Goal: Task Accomplishment & Management: Manage account settings

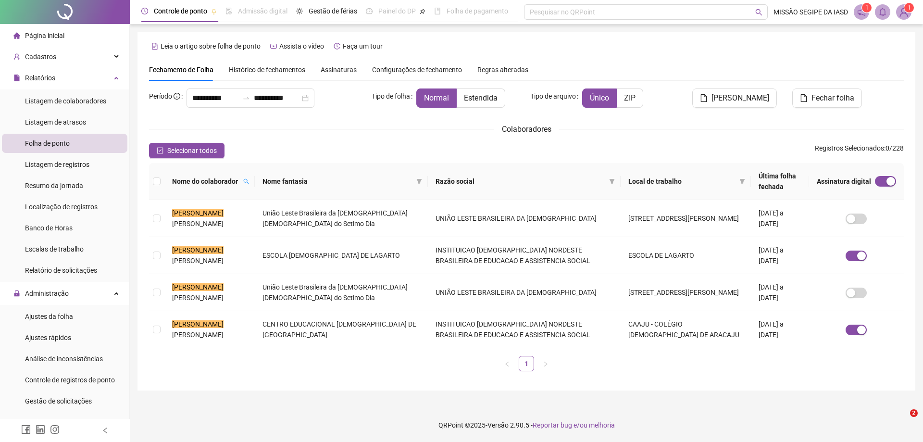
click at [251, 181] on span at bounding box center [246, 181] width 10 height 14
click at [246, 196] on input "****" at bounding box center [230, 197] width 90 height 15
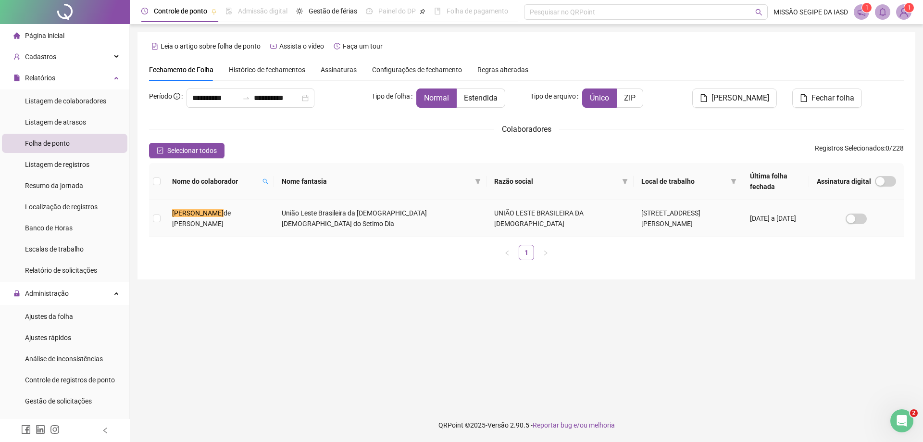
click at [161, 216] on td at bounding box center [156, 218] width 15 height 37
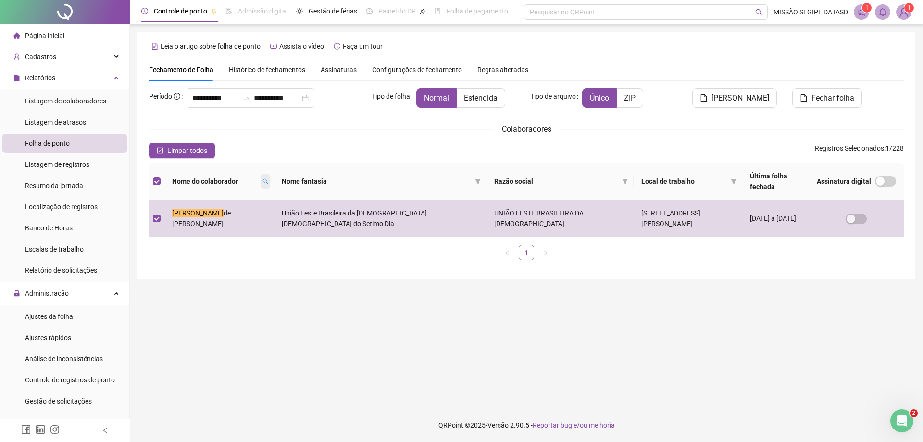
click at [262, 181] on icon "search" at bounding box center [265, 181] width 6 height 6
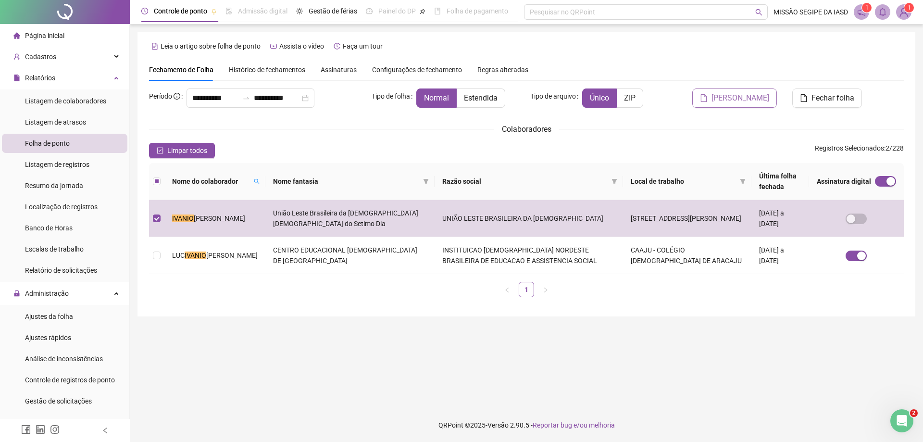
click at [727, 95] on span "[PERSON_NAME]" at bounding box center [740, 98] width 58 height 12
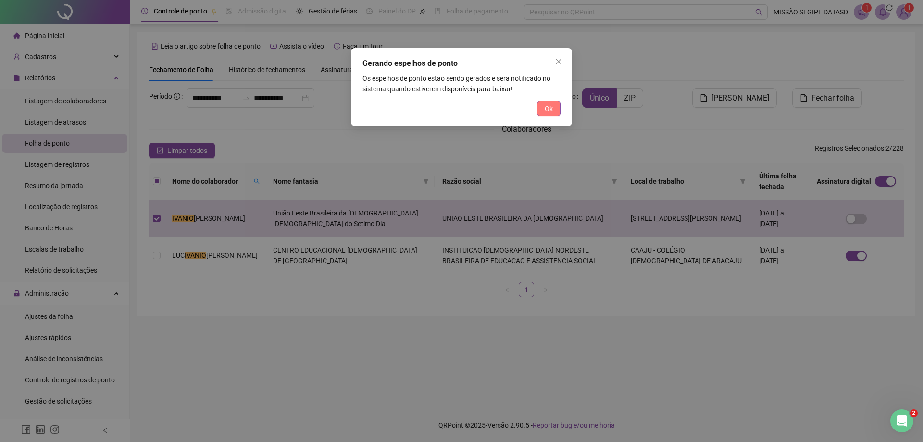
click at [553, 107] on button "Ok" at bounding box center [549, 108] width 24 height 15
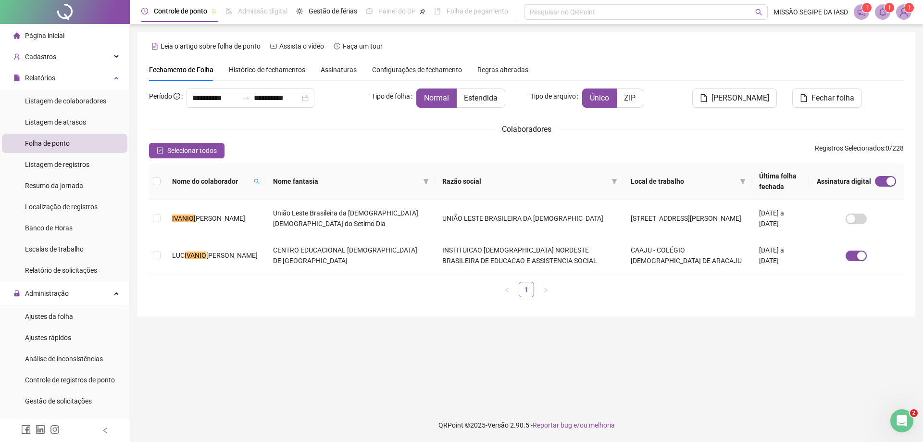
click at [878, 17] on span at bounding box center [882, 11] width 15 height 15
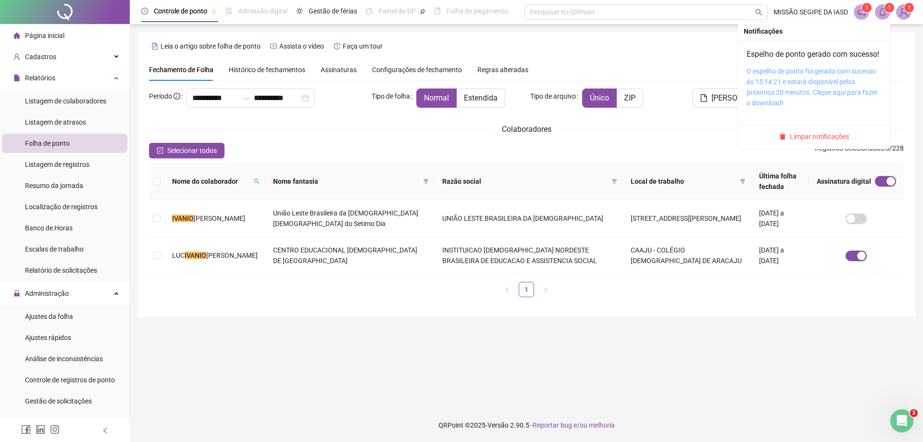
click at [786, 81] on link "O espelho de ponto foi gerado com sucesso às 15:14:21 e estará disponível pelos…" at bounding box center [811, 86] width 131 height 39
drag, startPoint x: 786, startPoint y: 81, endPoint x: 867, endPoint y: -17, distance: 127.1
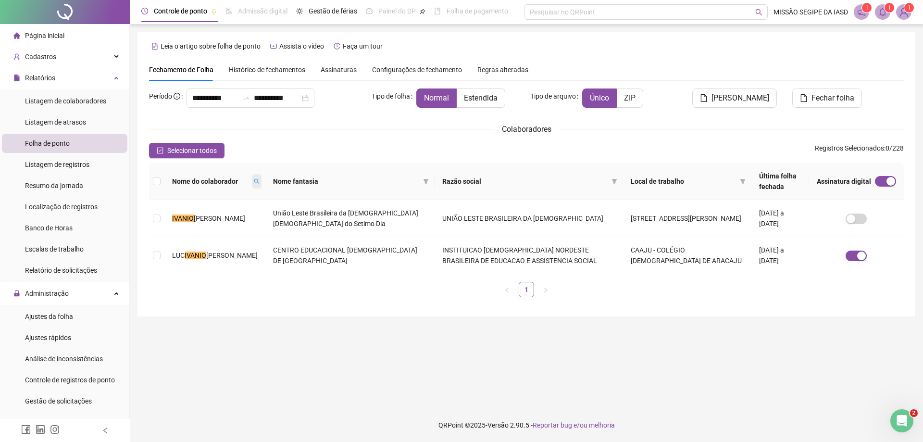
click at [252, 176] on span at bounding box center [257, 181] width 10 height 14
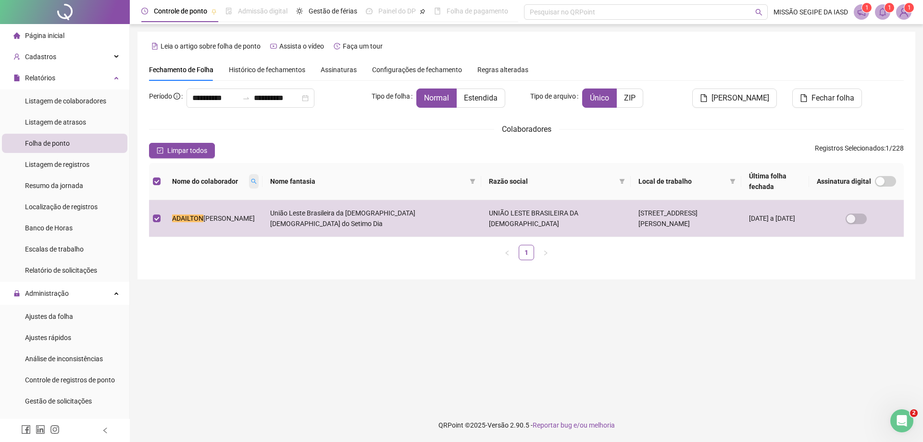
click at [251, 183] on icon "search" at bounding box center [254, 181] width 6 height 6
type input "********"
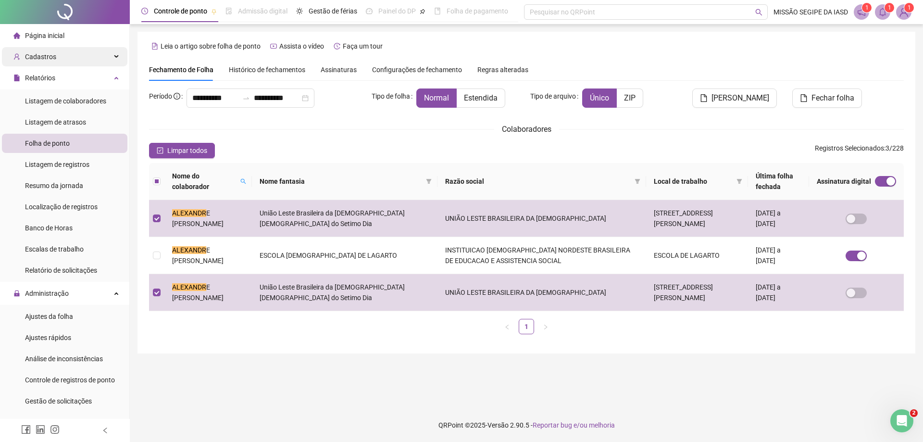
click at [72, 61] on div "Cadastros" at bounding box center [64, 56] width 125 height 19
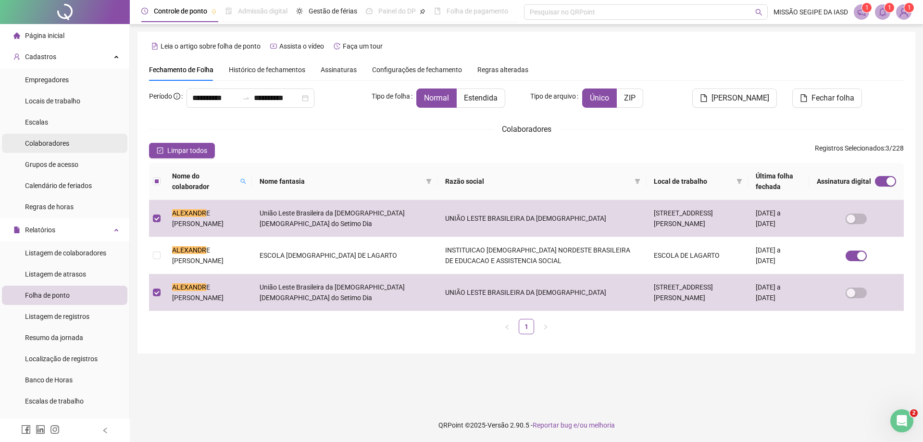
click at [71, 143] on li "Colaboradores" at bounding box center [64, 143] width 125 height 19
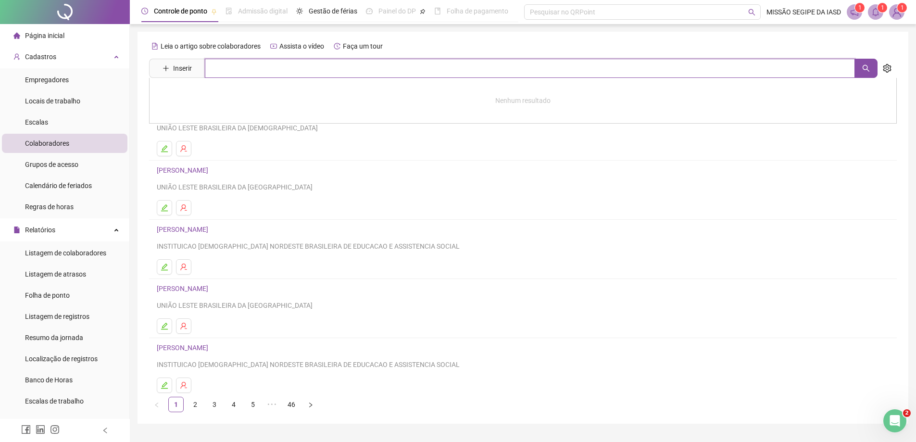
click at [227, 71] on input "text" at bounding box center [530, 68] width 650 height 19
type input "******"
click at [202, 97] on link "[PERSON_NAME]" at bounding box center [192, 97] width 51 height 8
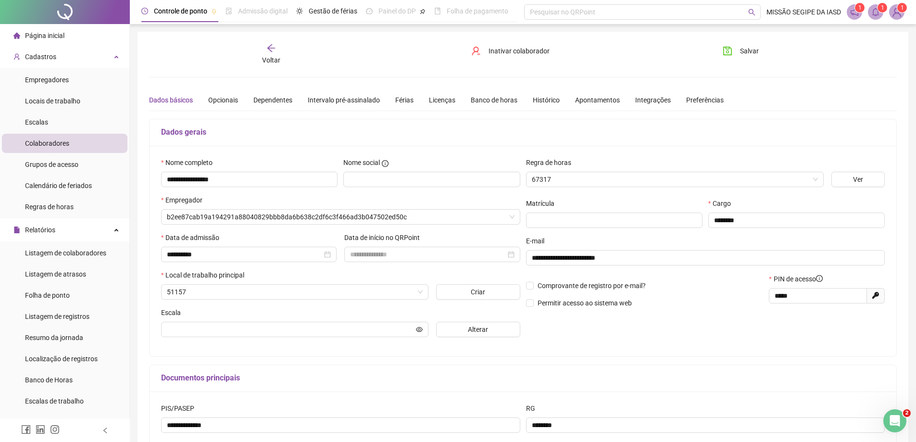
type input "**********"
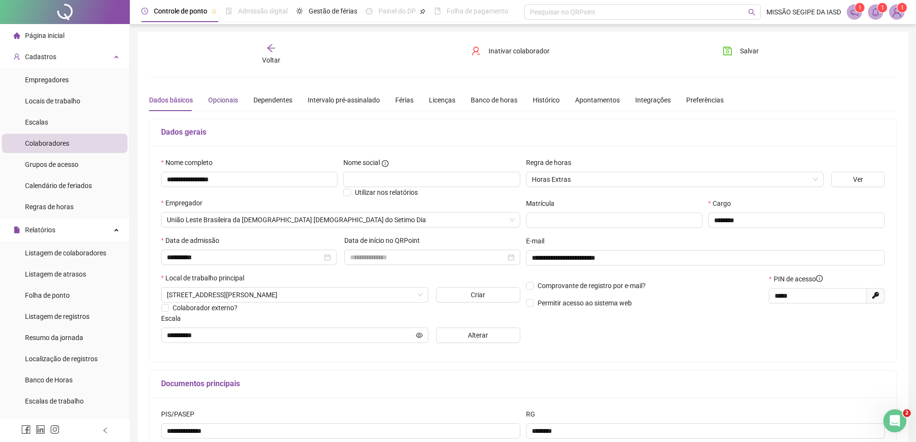
click at [232, 96] on div "Opcionais" at bounding box center [223, 100] width 30 height 11
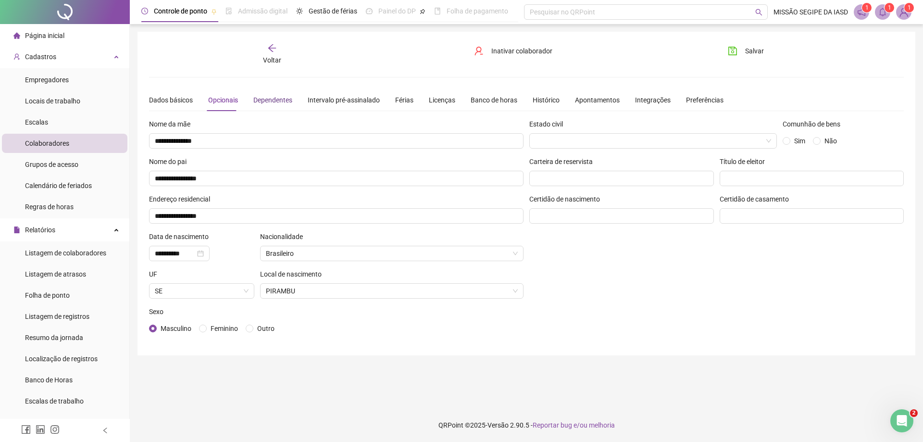
click at [274, 98] on div "Dependentes" at bounding box center [272, 100] width 39 height 11
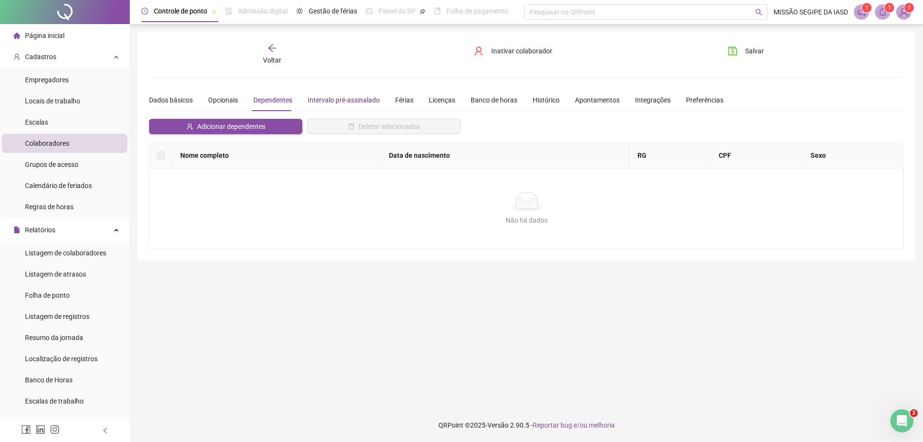
click at [321, 97] on div "Intervalo pré-assinalado" at bounding box center [344, 100] width 72 height 11
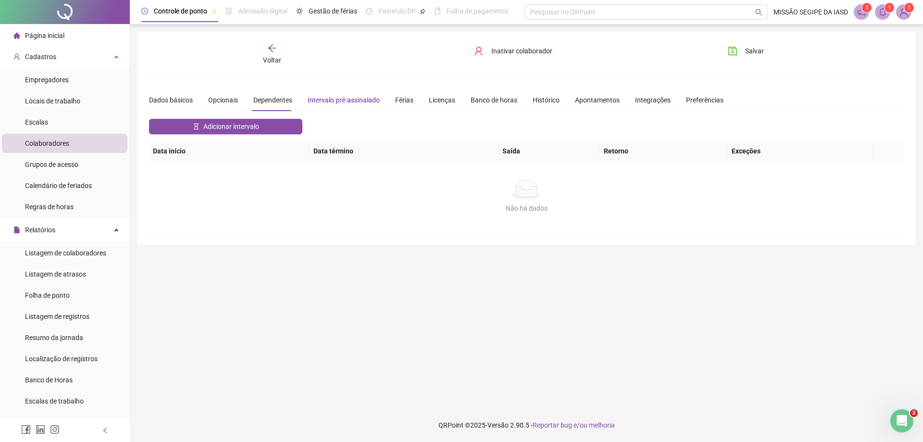
drag, startPoint x: 376, startPoint y: 99, endPoint x: 391, endPoint y: 99, distance: 15.4
click at [375, 99] on div "Intervalo pré-assinalado" at bounding box center [344, 100] width 72 height 11
click at [654, 97] on div "Integrações" at bounding box center [653, 100] width 36 height 11
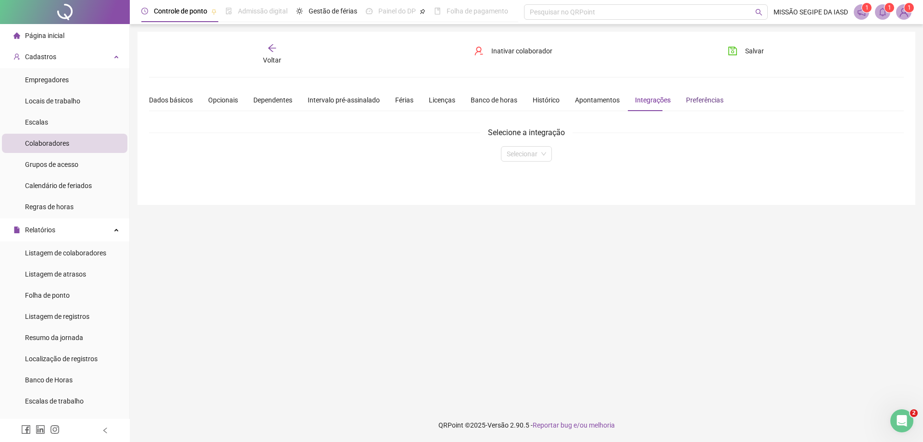
click at [697, 97] on div "Preferências" at bounding box center [704, 100] width 37 height 11
click at [589, 106] on div "Apontamentos" at bounding box center [597, 100] width 45 height 22
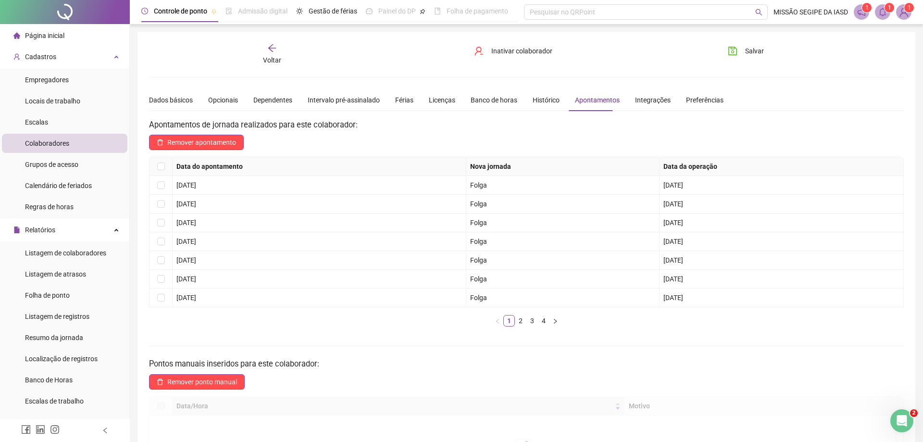
click at [576, 101] on div "Apontamentos" at bounding box center [597, 100] width 45 height 11
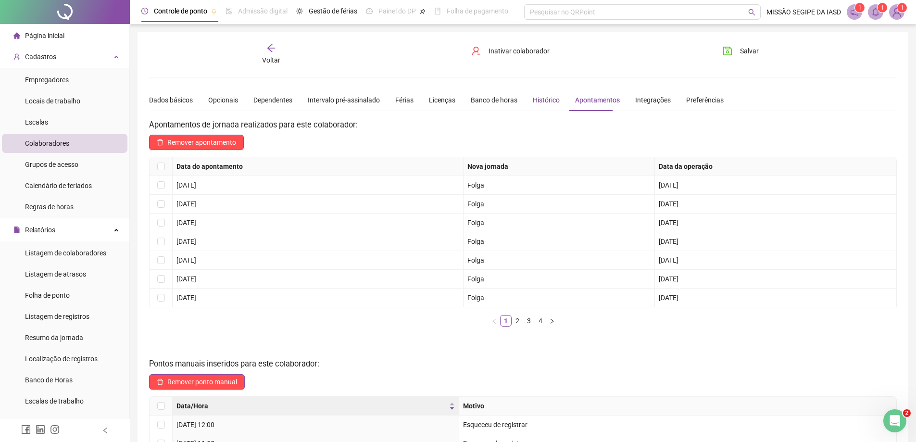
click at [539, 100] on div "Histórico" at bounding box center [546, 100] width 27 height 11
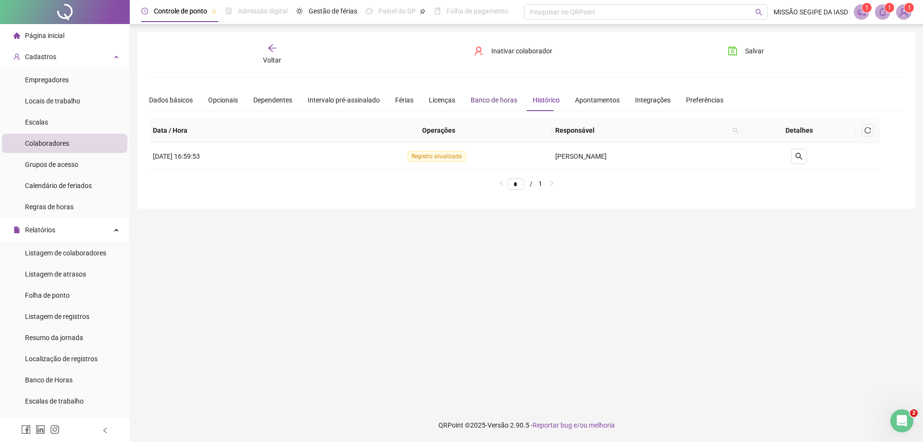
click at [497, 104] on div "Banco de horas" at bounding box center [494, 100] width 47 height 11
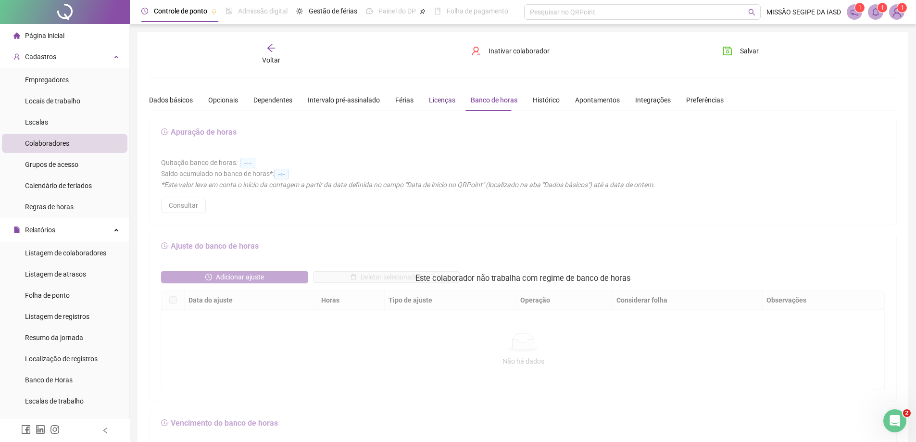
click at [440, 99] on div "Licenças" at bounding box center [442, 100] width 26 height 11
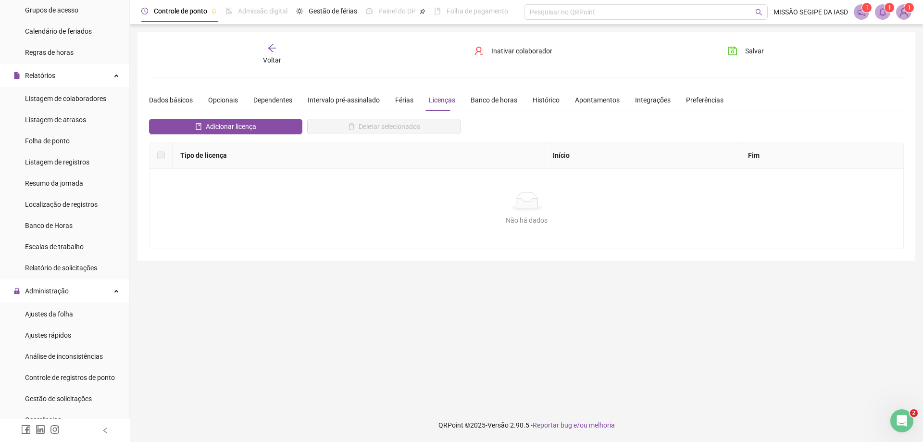
scroll to position [240, 0]
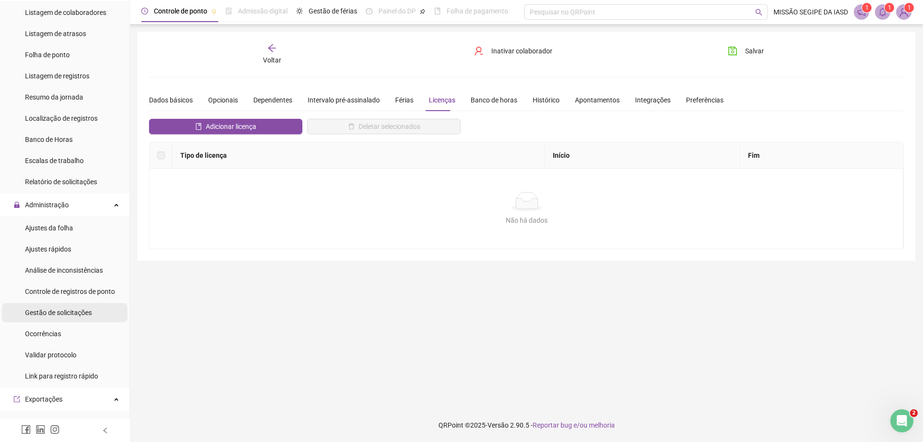
click at [68, 316] on span "Gestão de solicitações" at bounding box center [58, 313] width 67 height 8
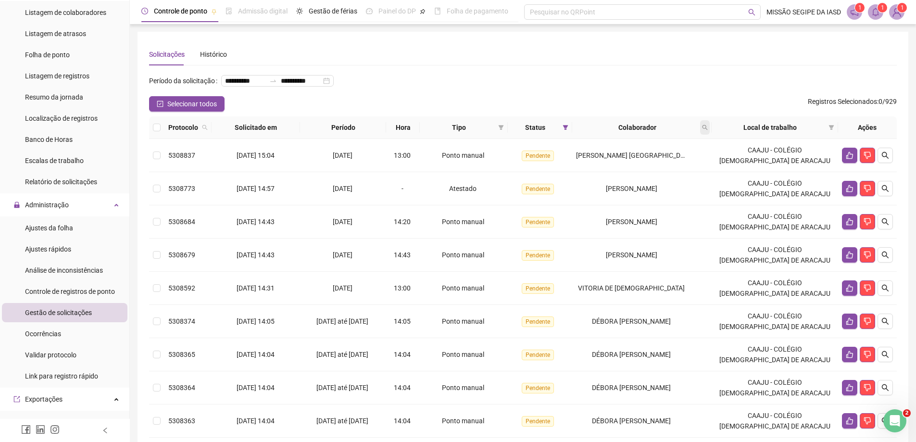
click at [708, 130] on icon "search" at bounding box center [704, 127] width 5 height 5
type input "****"
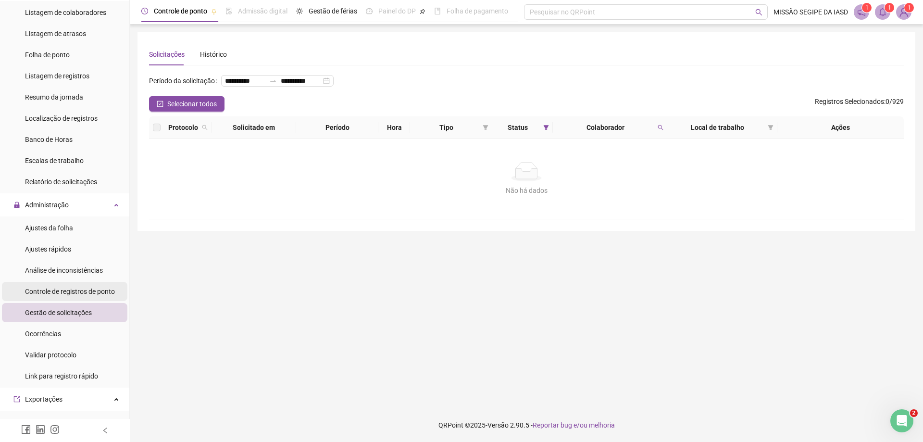
click at [97, 294] on span "Controle de registros de ponto" at bounding box center [70, 291] width 90 height 8
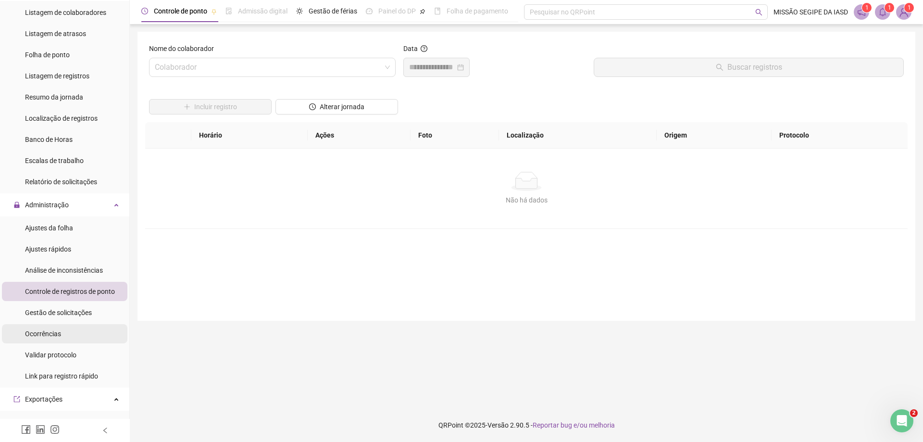
click at [87, 332] on li "Ocorrências" at bounding box center [64, 333] width 125 height 19
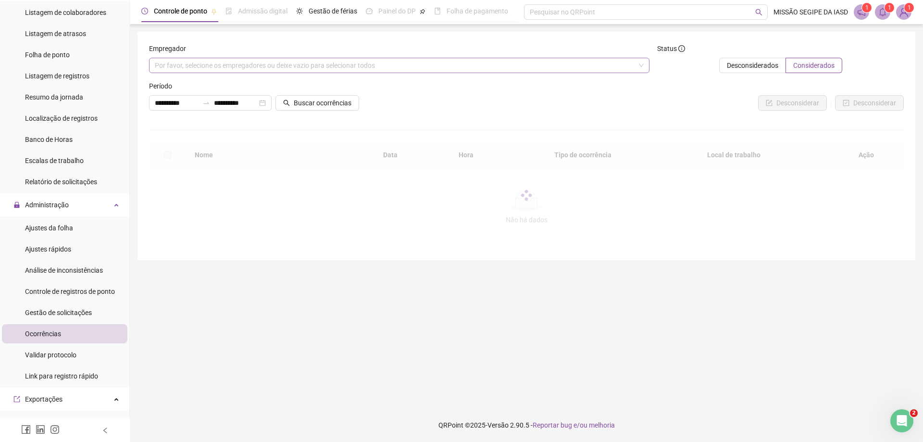
click at [614, 68] on div "Por favor, selecione os empregadores ou deixe vazio para selecionar todos" at bounding box center [399, 65] width 500 height 15
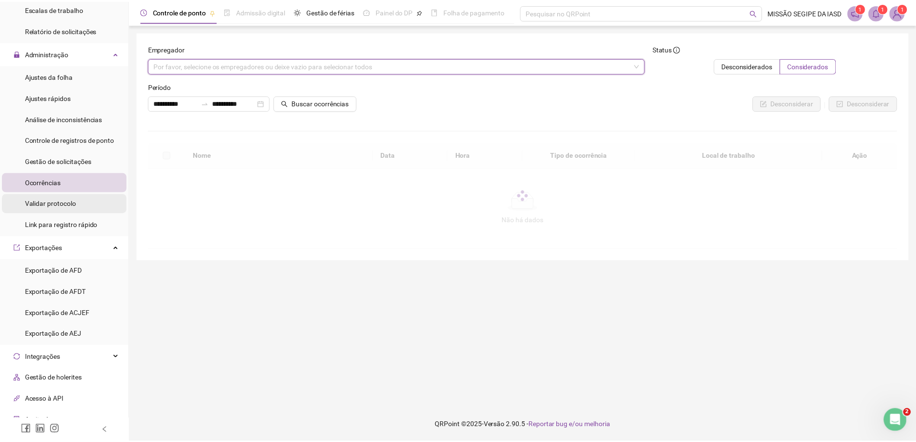
scroll to position [344, 0]
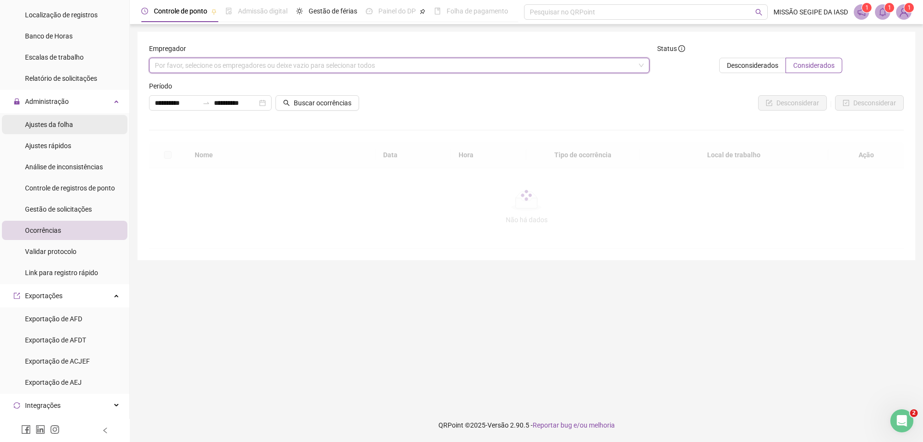
click at [61, 126] on span "Ajustes da folha" at bounding box center [49, 125] width 48 height 8
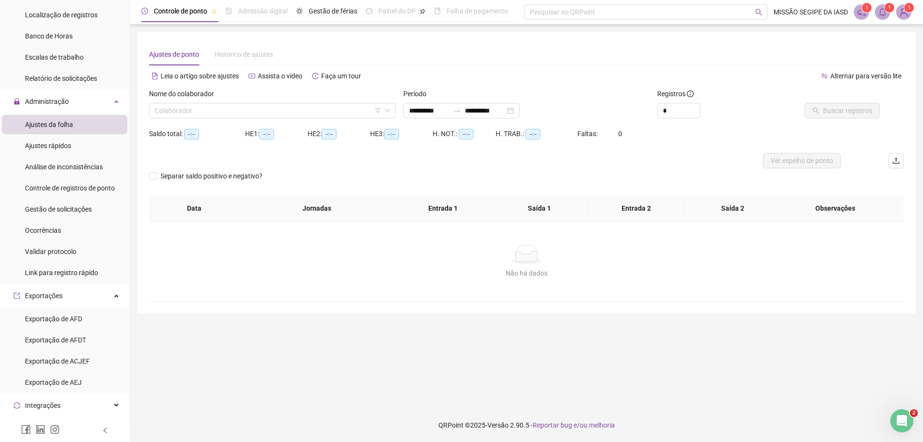
type input "**********"
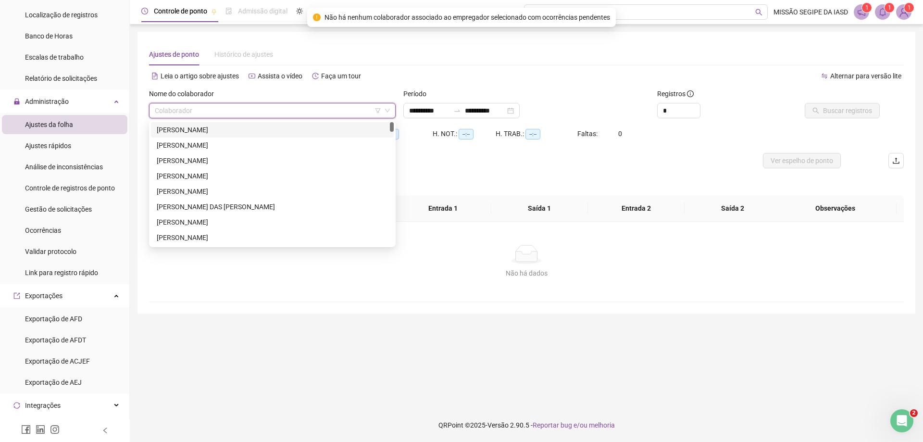
click at [175, 107] on input "search" at bounding box center [268, 110] width 226 height 14
type input "***"
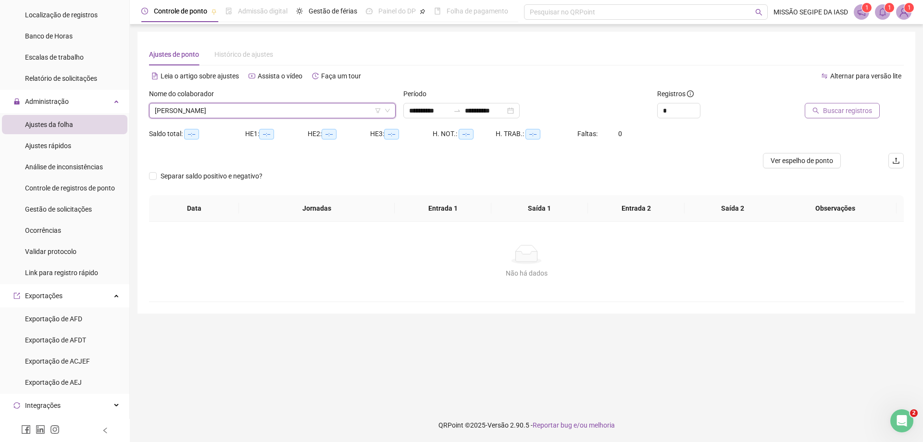
drag, startPoint x: 861, startPoint y: 102, endPoint x: 858, endPoint y: 117, distance: 14.8
click at [861, 105] on div "Buscar registros" at bounding box center [831, 103] width 95 height 30
click at [858, 117] on button "Buscar registros" at bounding box center [842, 110] width 75 height 15
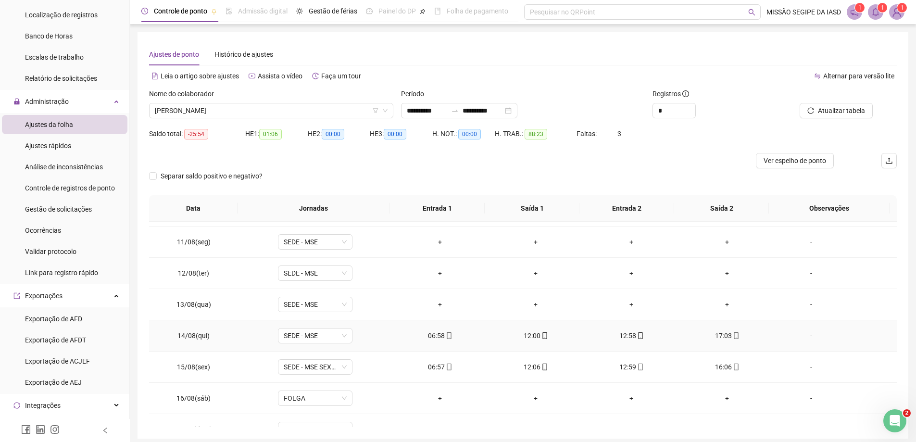
scroll to position [292, 0]
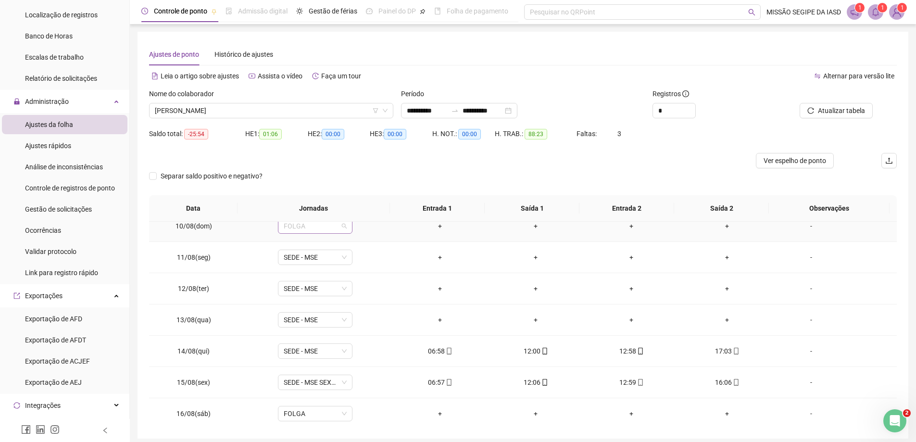
click at [317, 230] on span "FOLGA" at bounding box center [315, 226] width 63 height 14
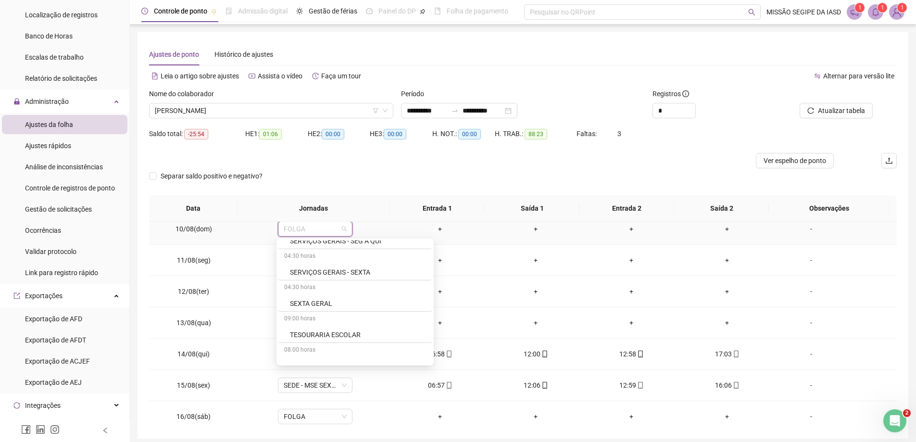
scroll to position [4938, 0]
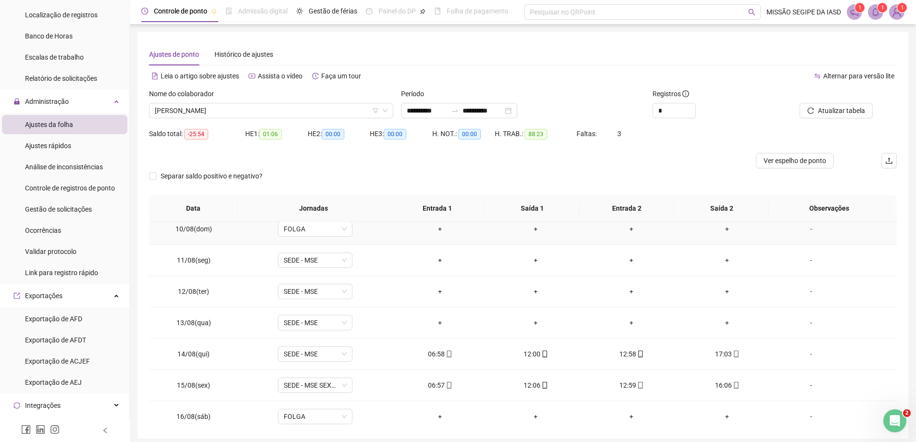
click at [802, 233] on div "-" at bounding box center [810, 229] width 57 height 11
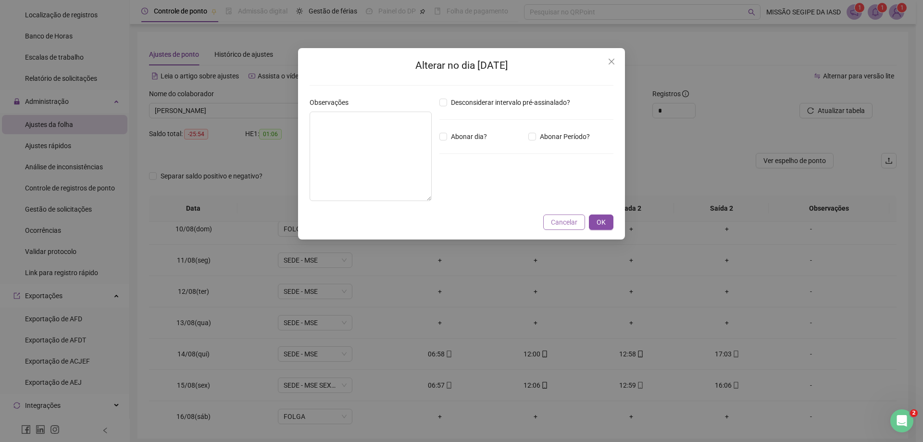
click at [566, 224] on span "Cancelar" at bounding box center [564, 222] width 26 height 11
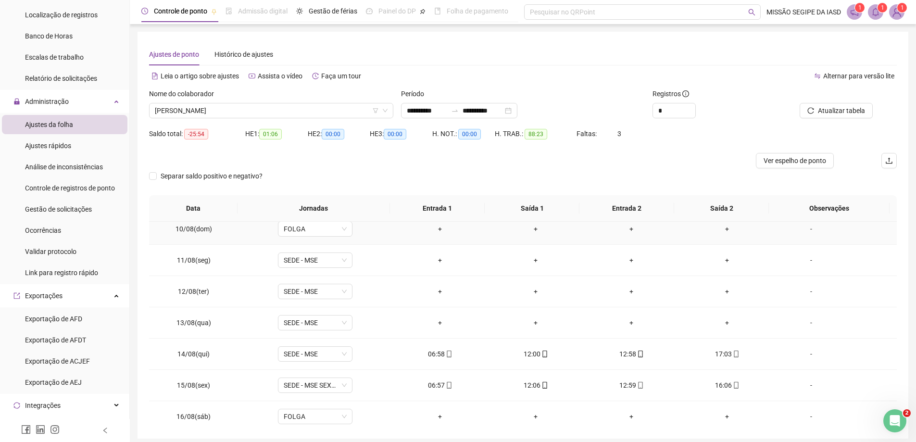
click at [806, 233] on div "-" at bounding box center [810, 229] width 57 height 11
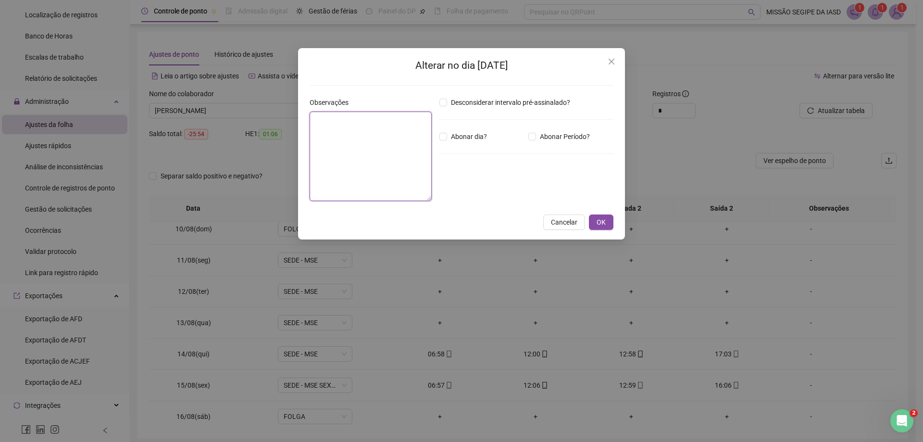
click at [361, 125] on textarea at bounding box center [371, 156] width 122 height 89
type textarea "*"
type textarea "********"
click at [603, 213] on div "Alterar no dia [DATE] Observações ******** Desconsiderar intervalo pré-assinala…" at bounding box center [461, 143] width 327 height 191
click at [605, 218] on span "OK" at bounding box center [600, 222] width 9 height 11
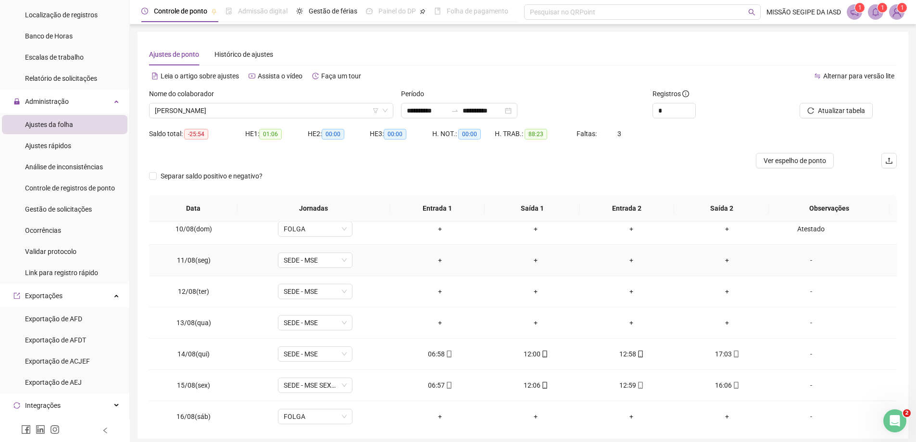
click at [807, 261] on div "-" at bounding box center [810, 260] width 57 height 11
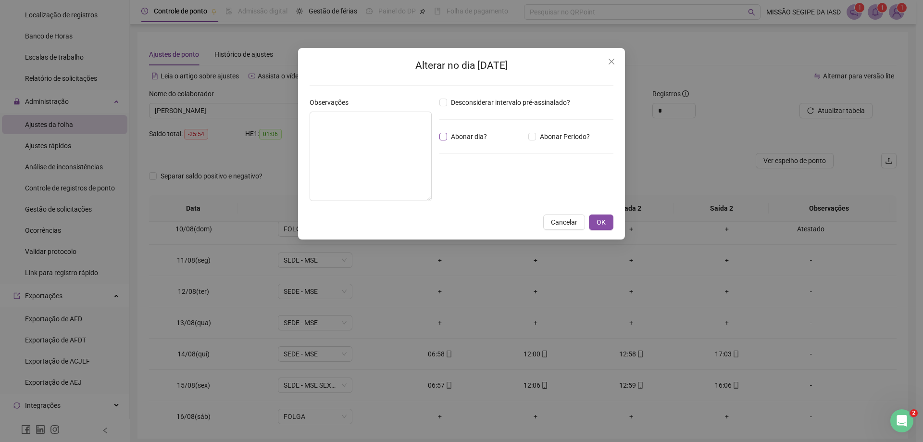
click at [457, 138] on span "Abonar dia?" at bounding box center [469, 136] width 44 height 11
click at [376, 144] on textarea at bounding box center [371, 156] width 122 height 89
type textarea "********"
click at [595, 210] on div "Alterar no dia [DATE] Observações ******** Desconsiderar intervalo pré-assinala…" at bounding box center [461, 143] width 327 height 191
click at [600, 224] on span "OK" at bounding box center [600, 222] width 9 height 11
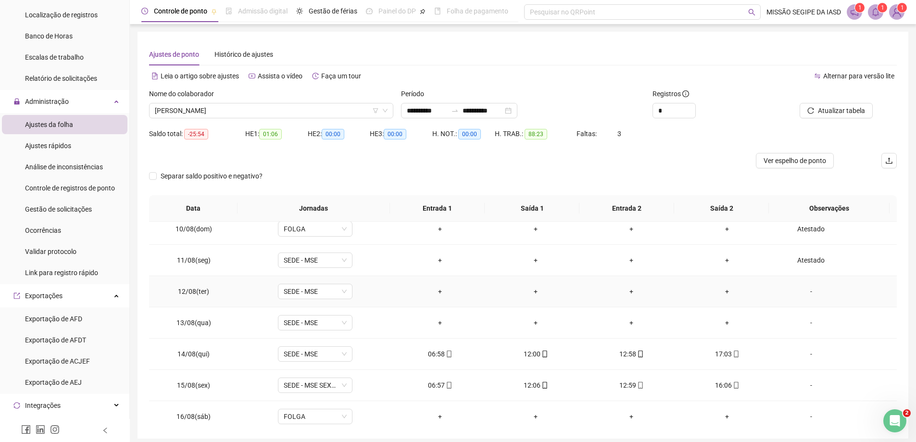
click at [806, 292] on div "-" at bounding box center [810, 291] width 57 height 11
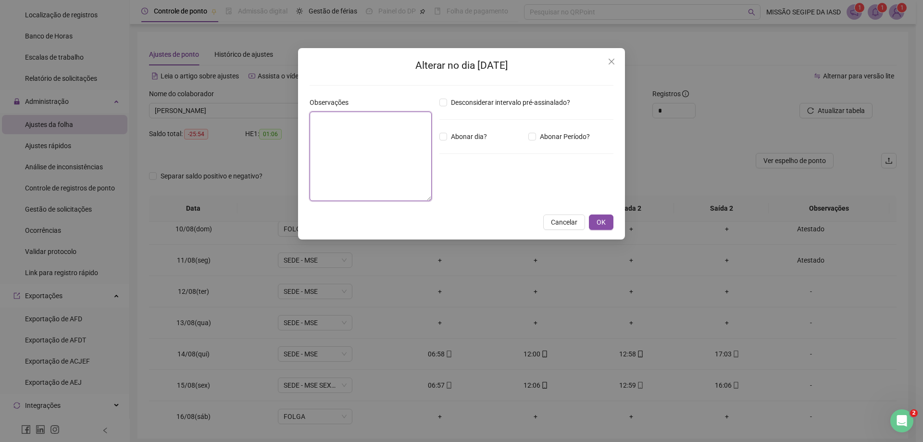
click at [359, 162] on textarea at bounding box center [371, 156] width 122 height 89
type textarea "********"
click at [436, 136] on div "Desconsiderar intervalo pré-assinalado? Abonar dia? Abonar Período? Horas a abo…" at bounding box center [526, 153] width 182 height 112
click at [606, 219] on button "OK" at bounding box center [601, 221] width 25 height 15
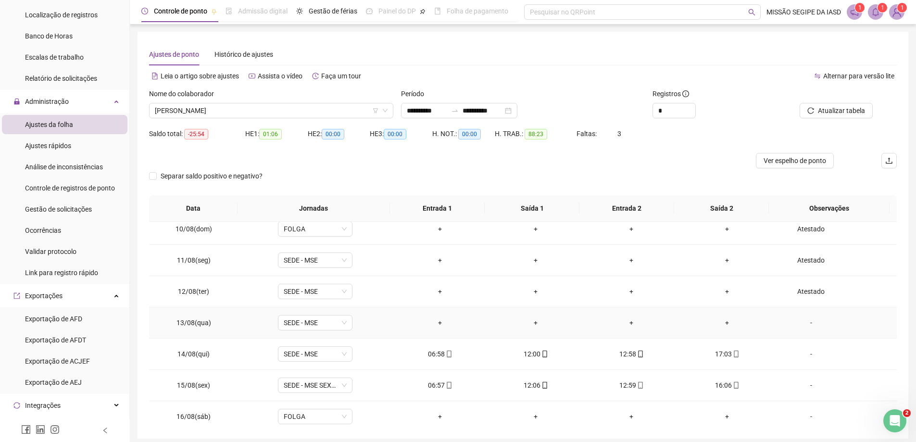
click at [807, 325] on div "-" at bounding box center [810, 322] width 57 height 11
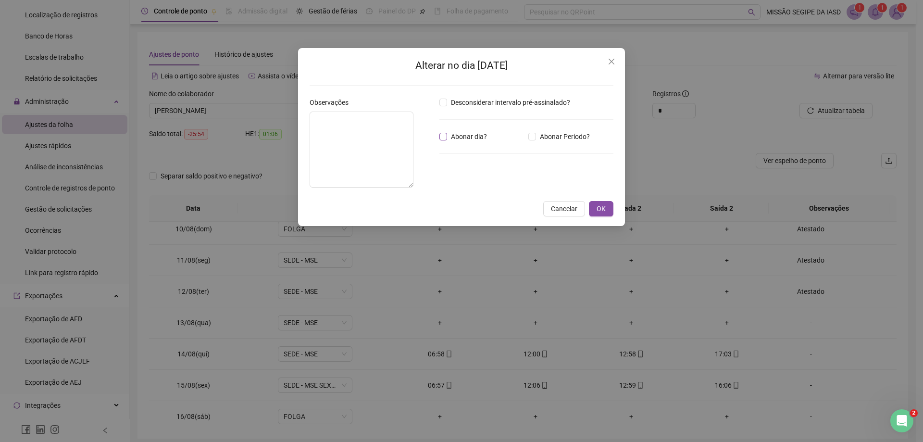
click at [448, 139] on span "Abonar dia?" at bounding box center [469, 136] width 44 height 11
click at [401, 140] on textarea at bounding box center [362, 150] width 104 height 76
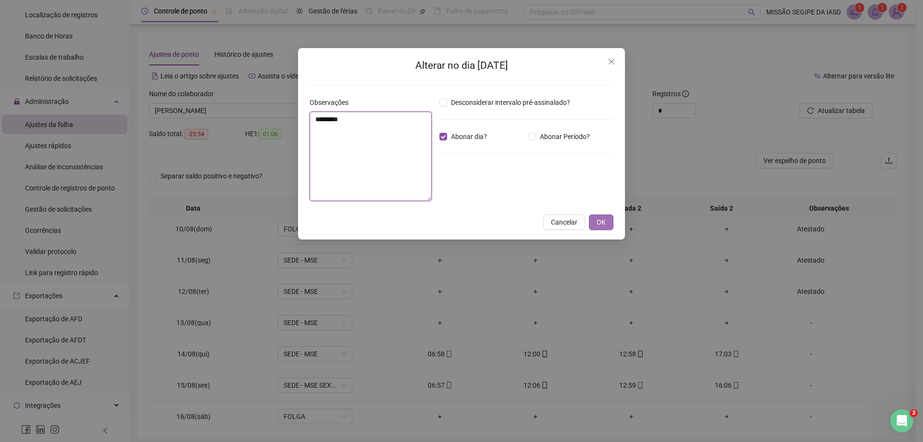
type textarea "********"
click at [604, 216] on button "OK" at bounding box center [601, 221] width 25 height 15
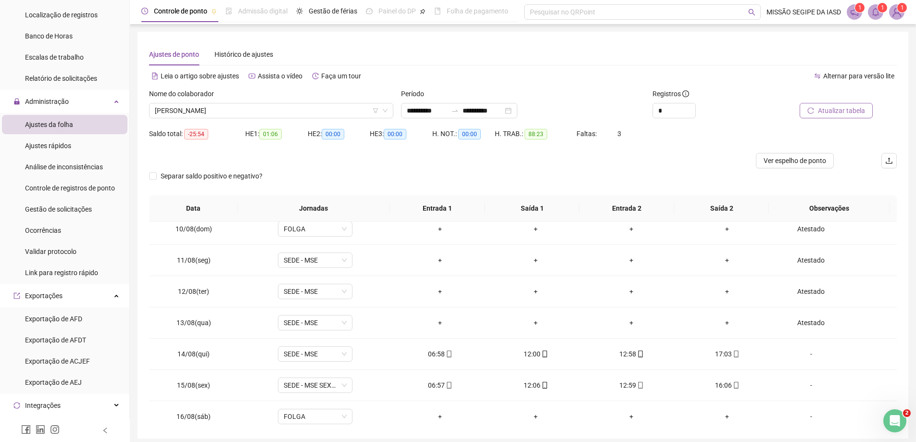
click at [825, 107] on span "Atualizar tabela" at bounding box center [841, 110] width 47 height 11
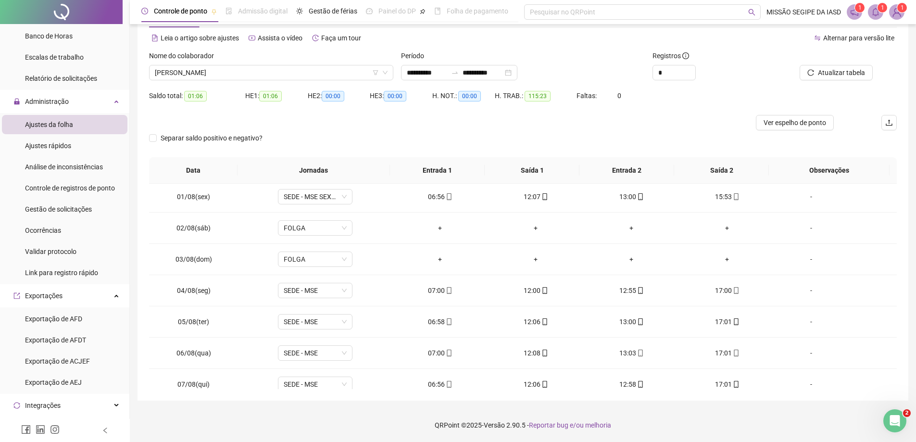
scroll to position [0, 0]
click at [216, 65] on div "Nome do colaborador [PERSON_NAME]" at bounding box center [271, 65] width 244 height 30
click at [221, 71] on span "[PERSON_NAME]" at bounding box center [271, 72] width 233 height 14
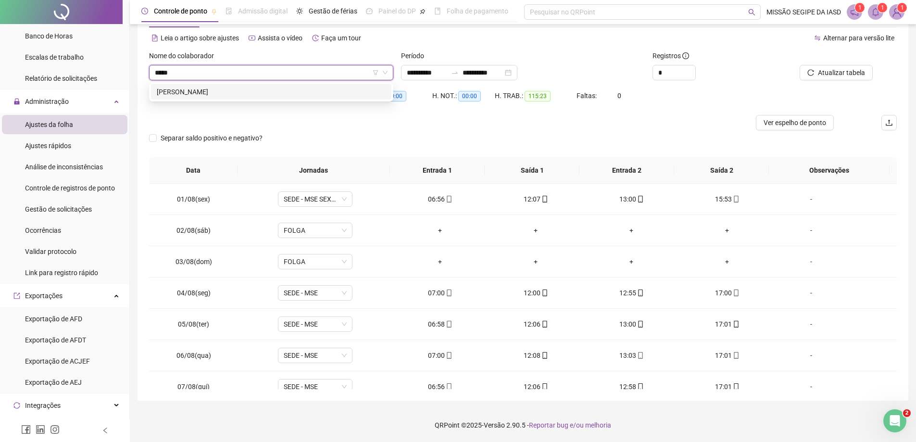
type input "******"
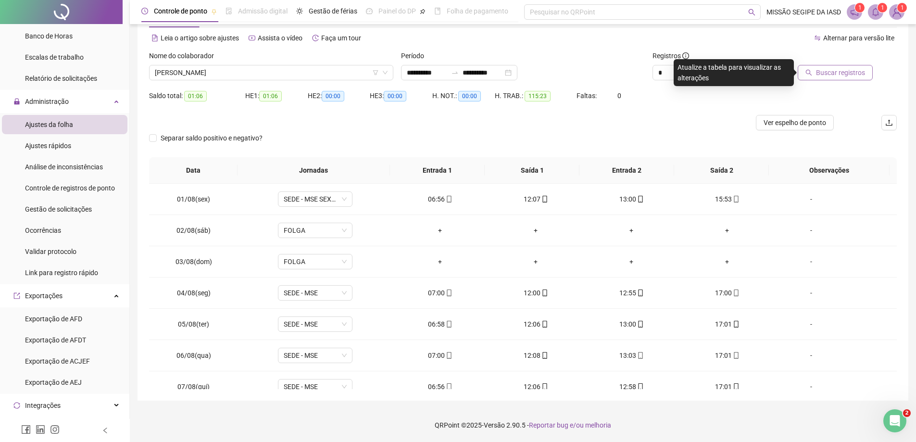
click at [808, 74] on icon "search" at bounding box center [809, 73] width 6 height 6
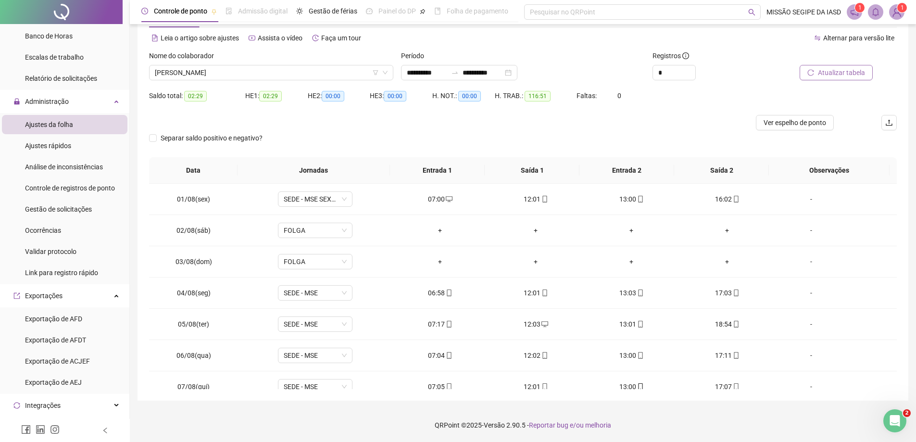
click at [758, 79] on div "*" at bounding box center [711, 72] width 118 height 15
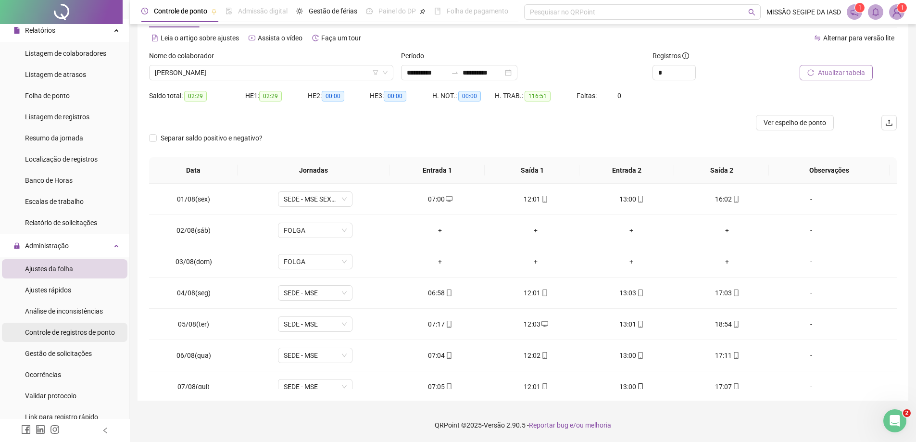
scroll to position [103, 0]
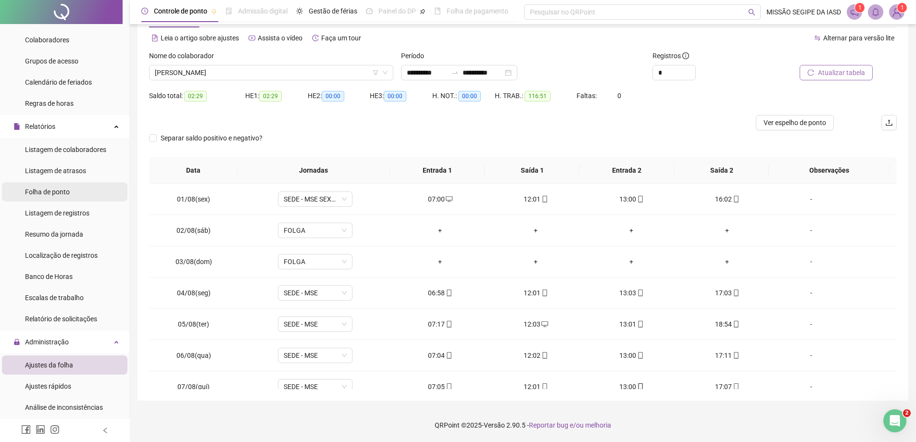
click at [81, 185] on li "Folha de ponto" at bounding box center [64, 191] width 125 height 19
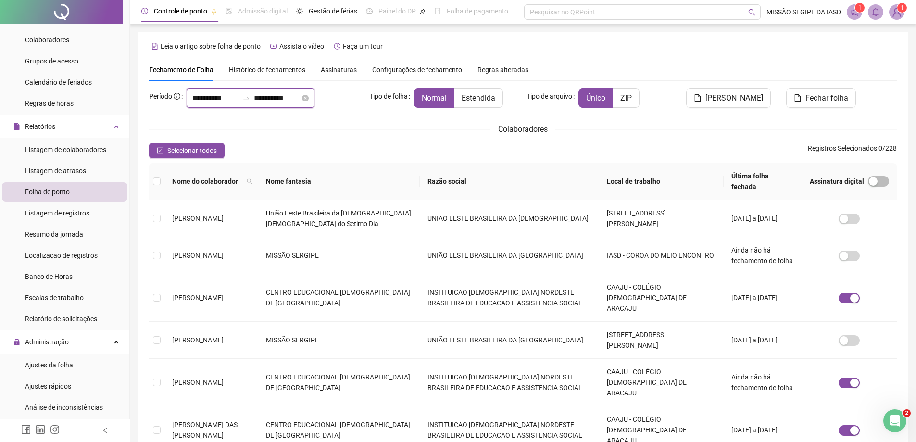
click at [196, 97] on input "**********" at bounding box center [215, 98] width 46 height 12
